Goal: Book appointment/travel/reservation

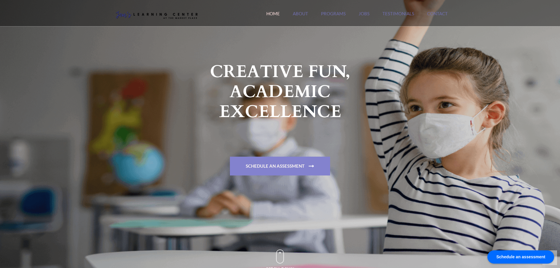
scroll to position [98, 0]
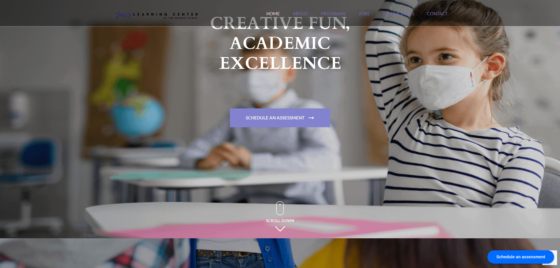
click at [277, 118] on link "Schedule An Assessment" at bounding box center [280, 117] width 100 height 19
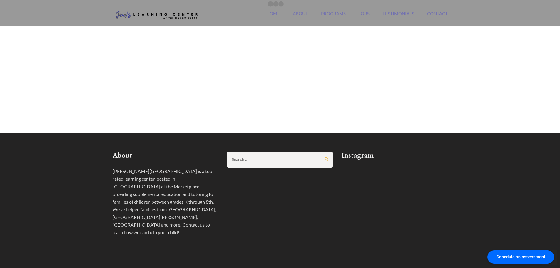
scroll to position [245, 0]
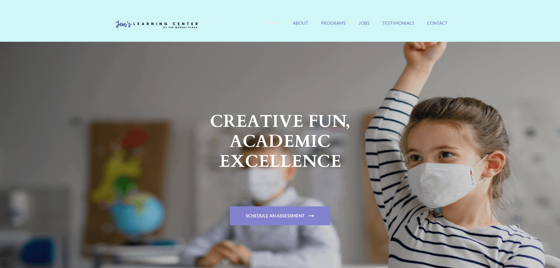
click at [268, 213] on link "Schedule An Assessment" at bounding box center [280, 215] width 100 height 19
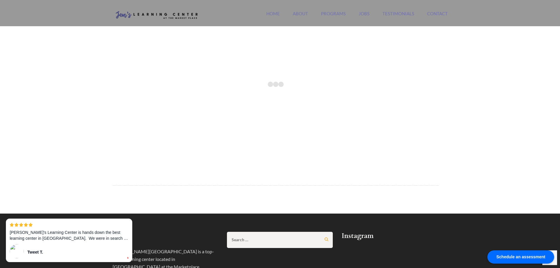
scroll to position [245, 0]
